Goal: Find specific page/section: Find specific page/section

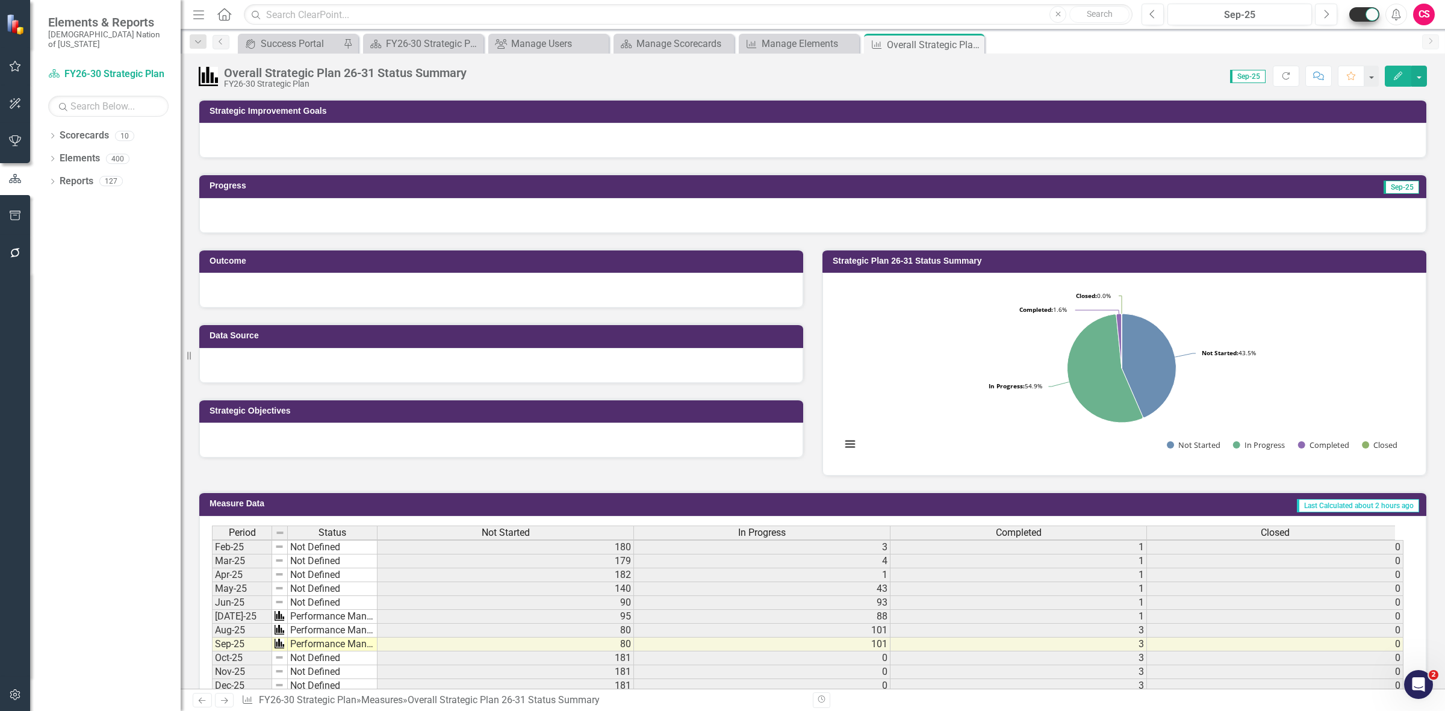
scroll to position [12, 0]
click at [8, 685] on button "button" at bounding box center [15, 695] width 27 height 25
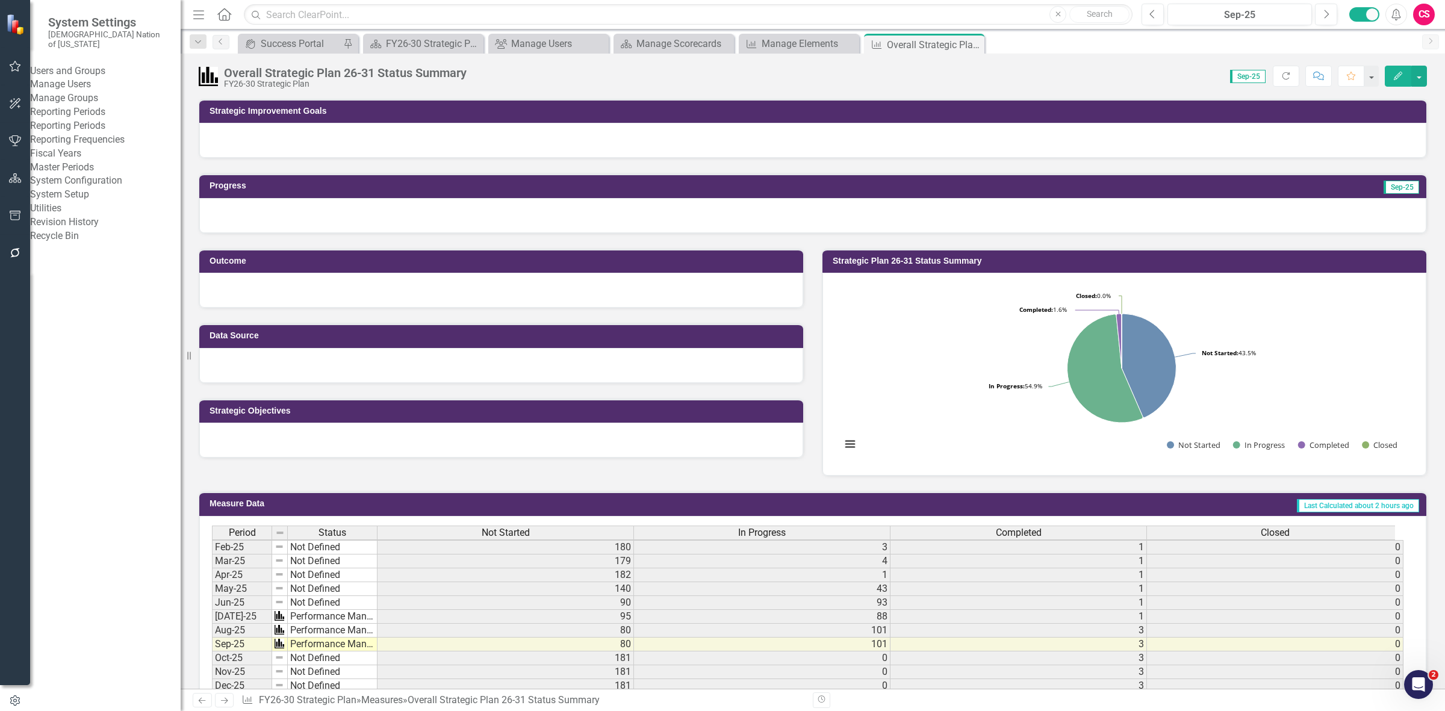
click at [100, 79] on link "Manage Users" at bounding box center [105, 85] width 150 height 14
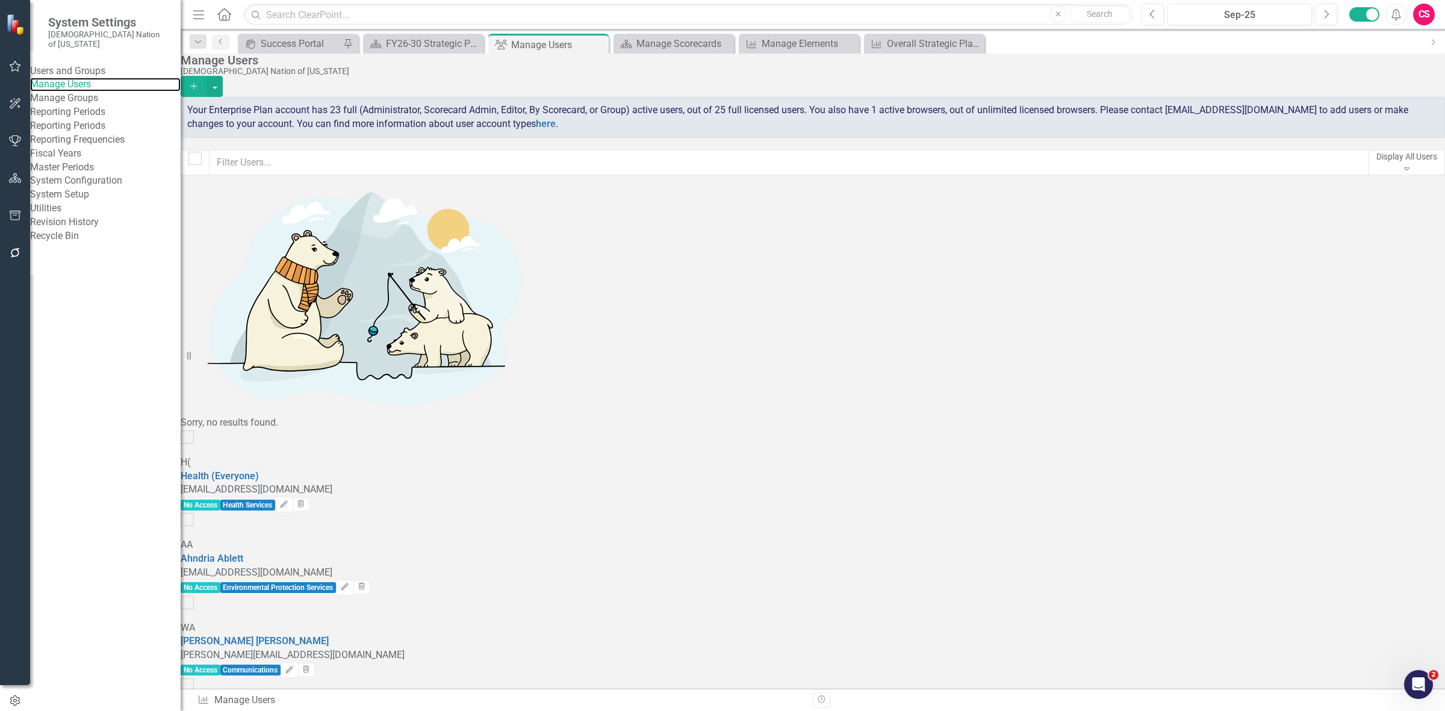
checkbox input "false"
click at [61, 229] on link "Revision History" at bounding box center [105, 223] width 150 height 14
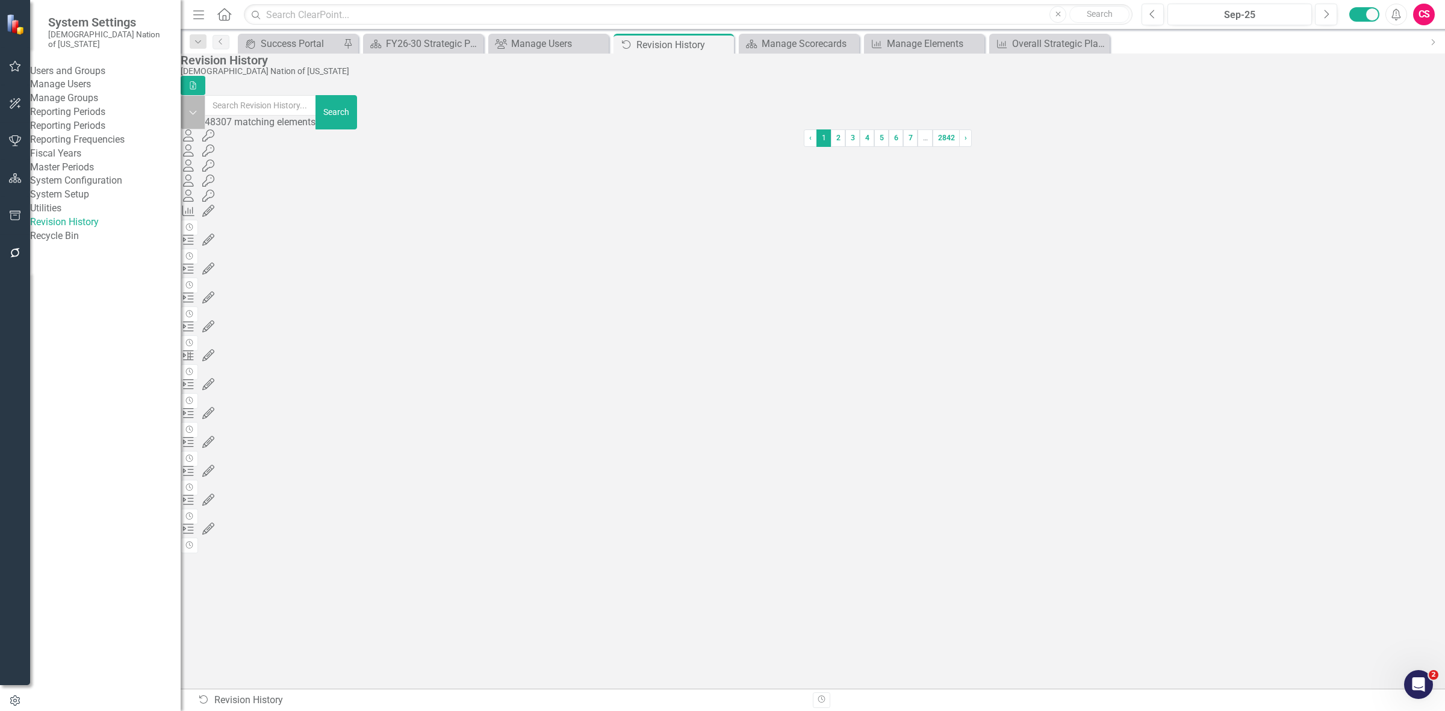
click at [205, 122] on button "Dropdown" at bounding box center [193, 112] width 25 height 34
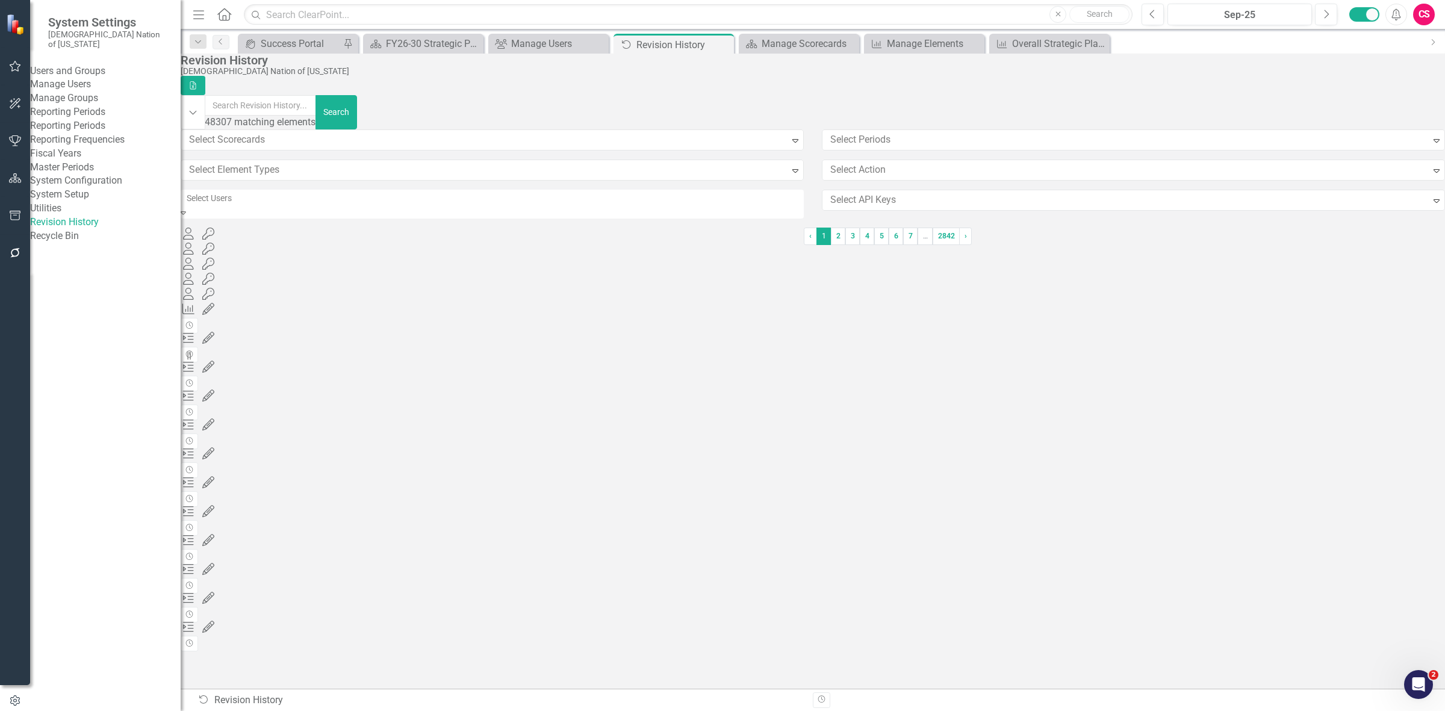
click at [258, 203] on div at bounding box center [493, 198] width 623 height 14
type input "[PERSON_NAME]"
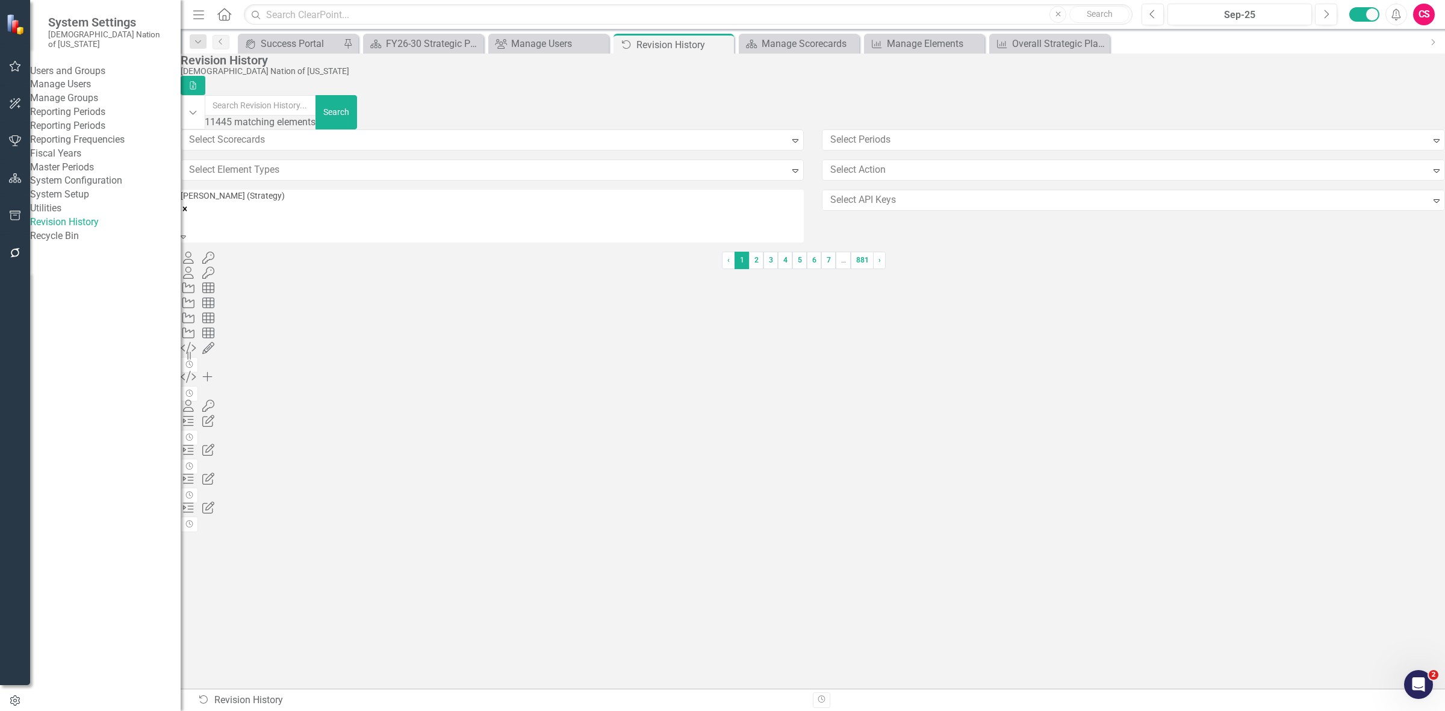
click at [535, 190] on div "Select Element Types Expand" at bounding box center [492, 175] width 641 height 30
click at [495, 175] on div at bounding box center [493, 168] width 623 height 14
